Goal: Check status

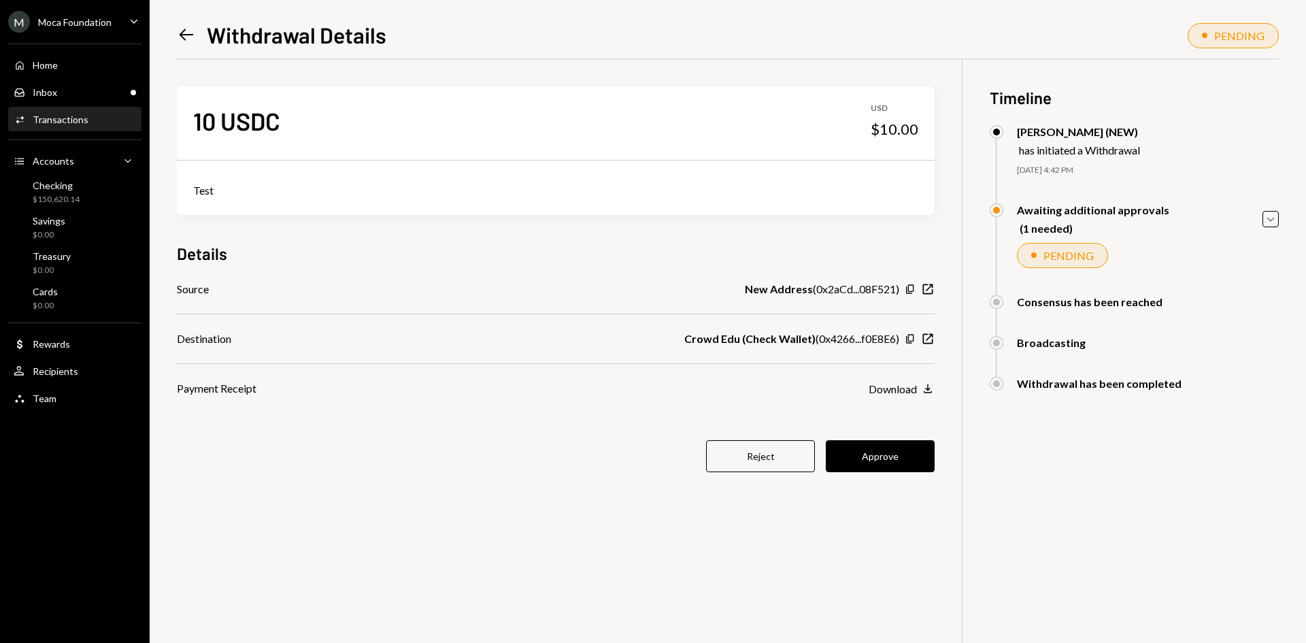
click at [900, 337] on div "Crowd Edu (Check Wallet) ( 0x4266...f0E8E6 ) Copy New Window" at bounding box center [809, 339] width 250 height 16
click at [911, 337] on icon "Copy" at bounding box center [909, 338] width 11 height 11
click at [900, 440] on button "Approve" at bounding box center [880, 456] width 109 height 32
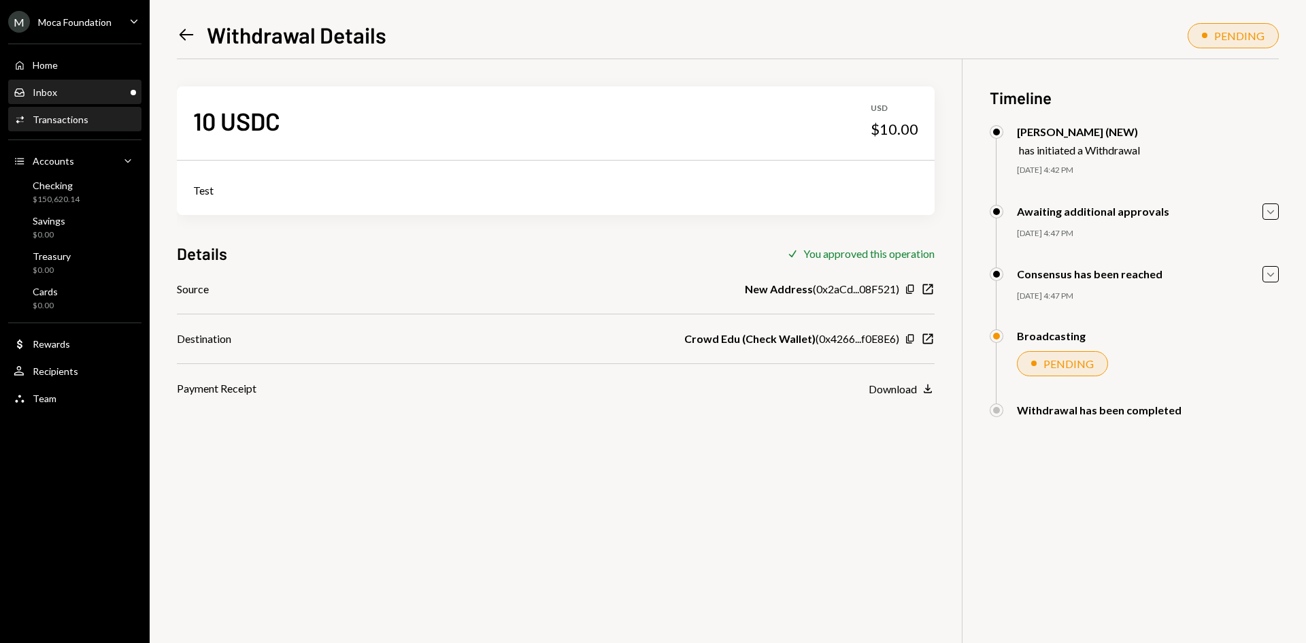
click at [79, 94] on div "Inbox Inbox" at bounding box center [75, 92] width 122 height 12
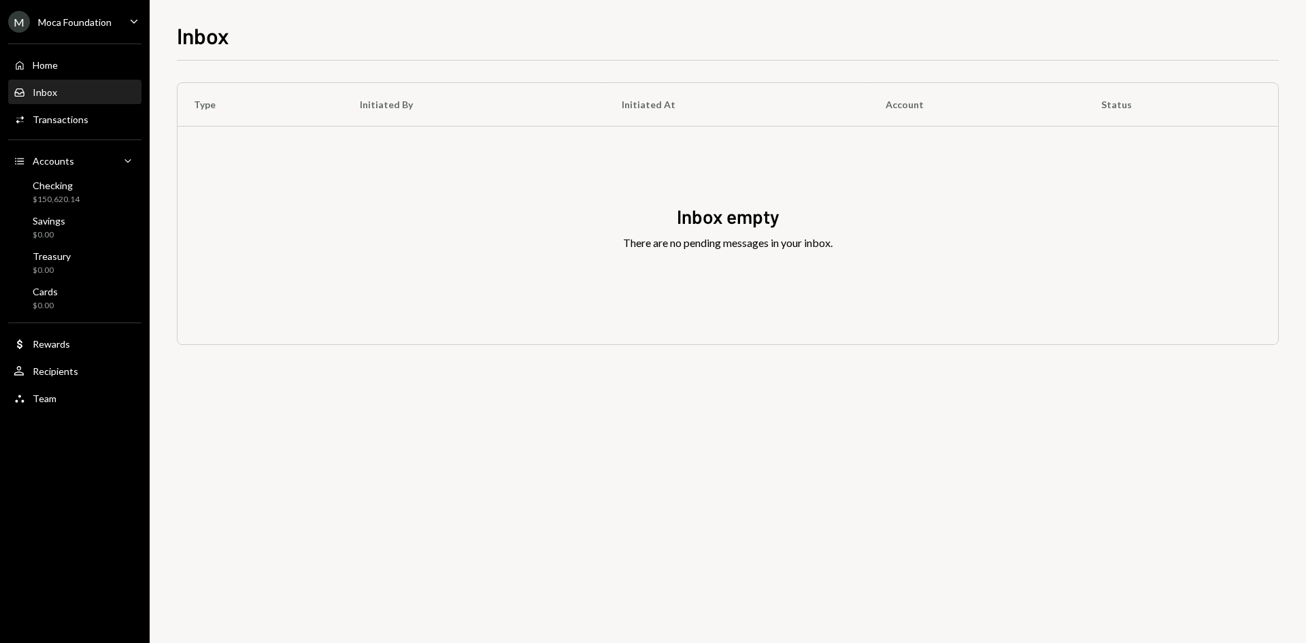
click at [74, 52] on link "Home Home" at bounding box center [74, 64] width 133 height 24
